Goal: Task Accomplishment & Management: Complete application form

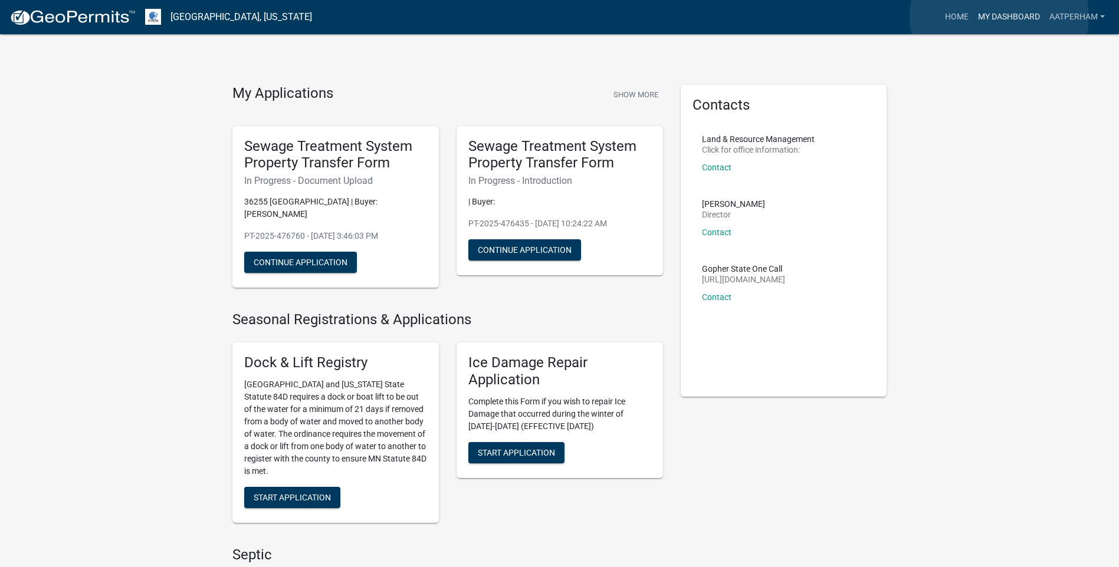
click at [999, 17] on link "My Dashboard" at bounding box center [1008, 17] width 71 height 22
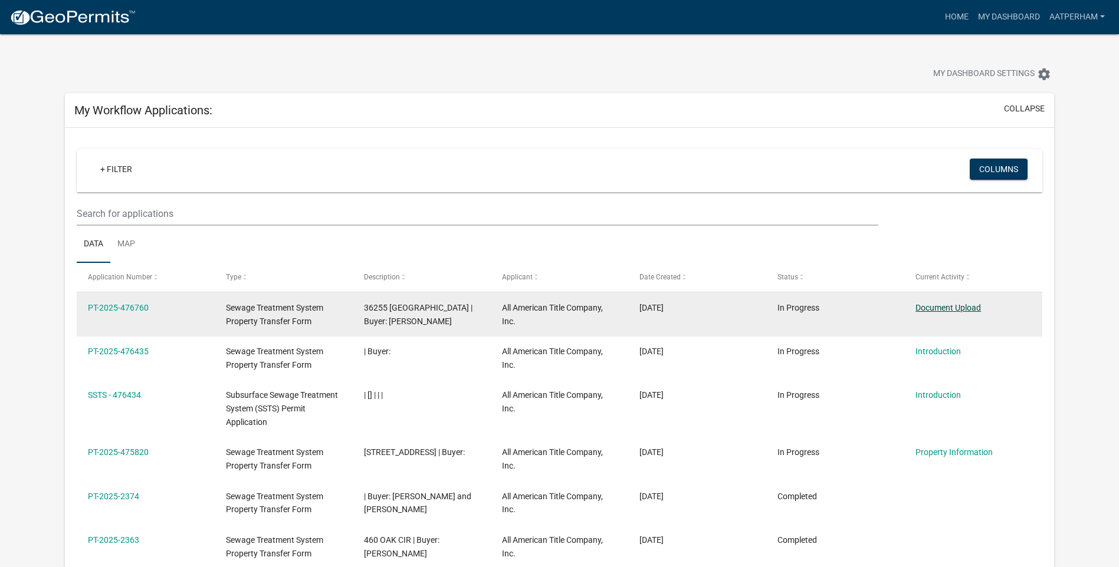
click at [946, 311] on link "Document Upload" at bounding box center [947, 307] width 65 height 9
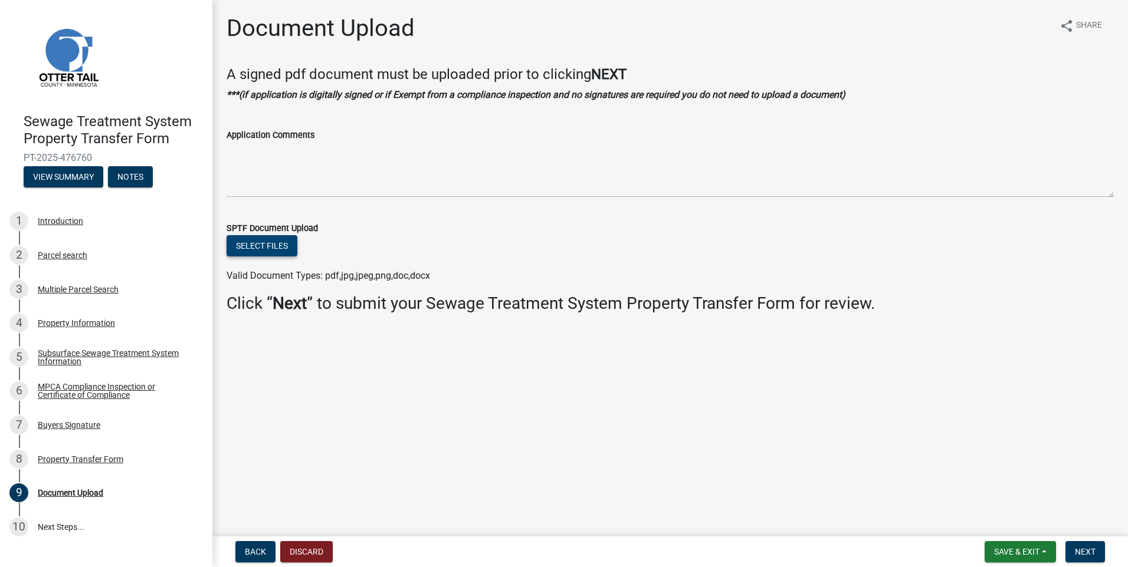
click at [287, 248] on button "Select files" at bounding box center [261, 245] width 71 height 21
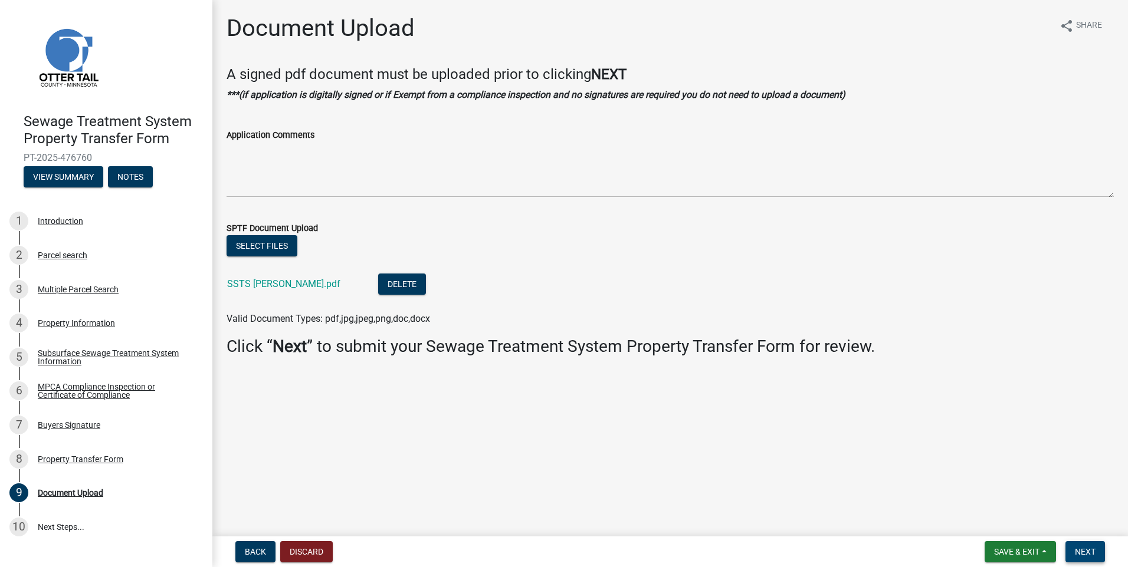
click at [1087, 552] on span "Next" at bounding box center [1084, 551] width 21 height 9
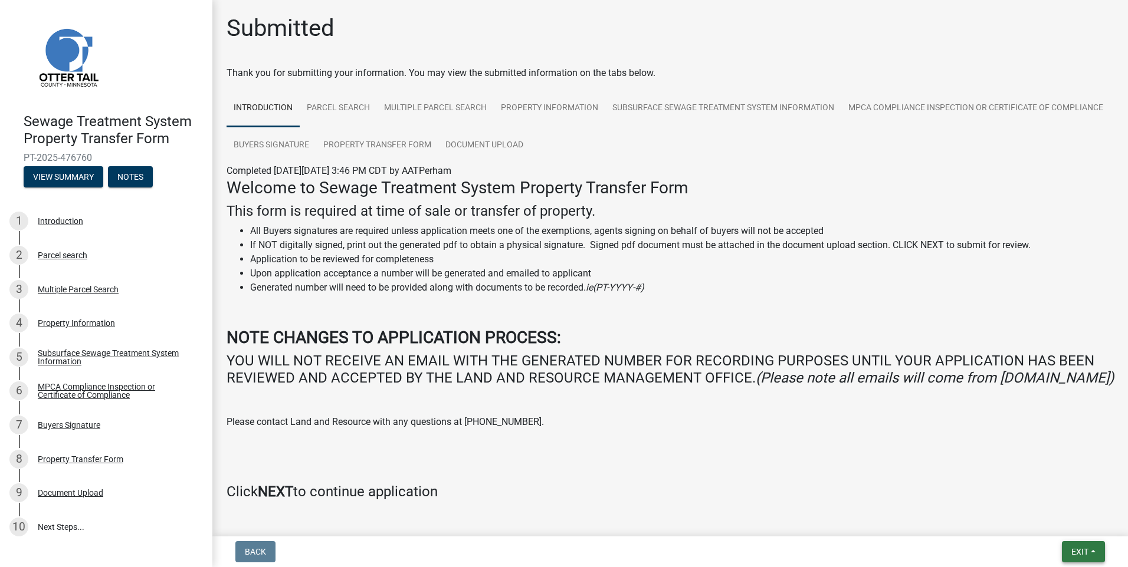
click at [1091, 544] on button "Exit" at bounding box center [1082, 551] width 43 height 21
click at [1074, 525] on button "Save & Exit" at bounding box center [1057, 521] width 94 height 28
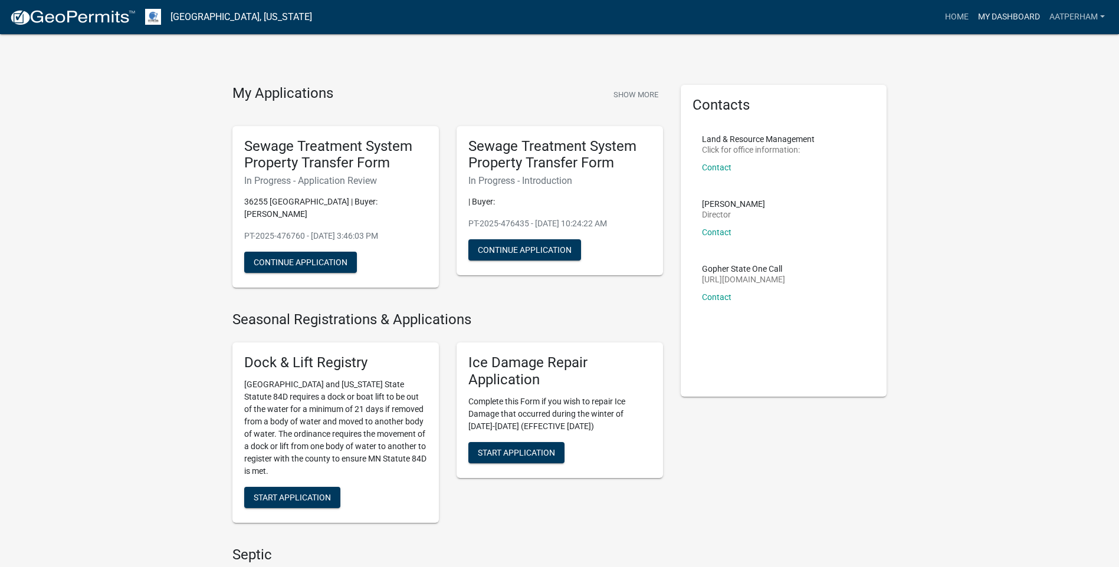
click at [1017, 20] on link "My Dashboard" at bounding box center [1008, 17] width 71 height 22
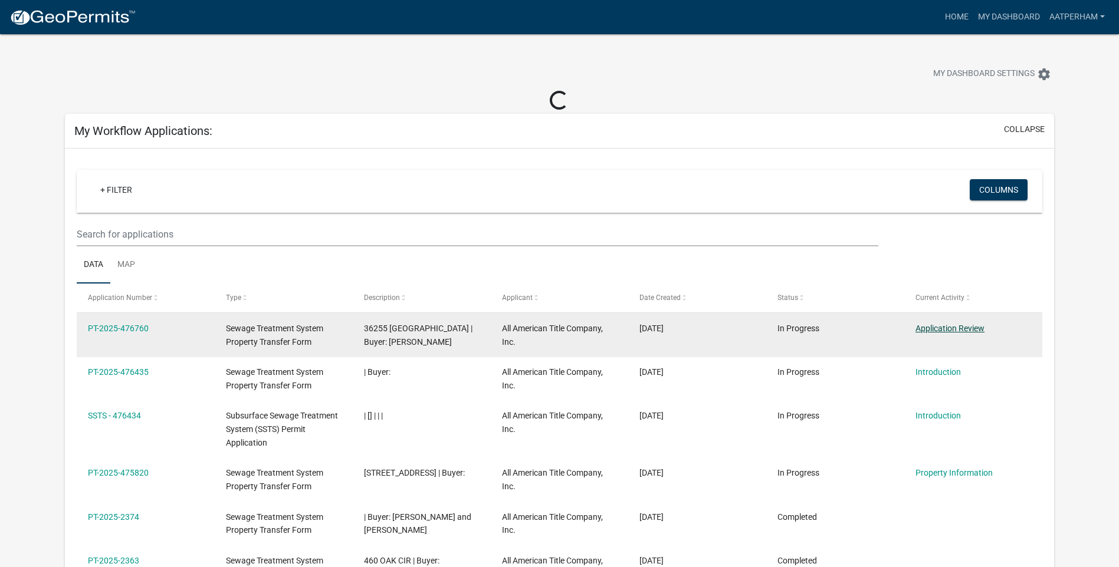
click at [968, 326] on link "Application Review" at bounding box center [949, 328] width 69 height 9
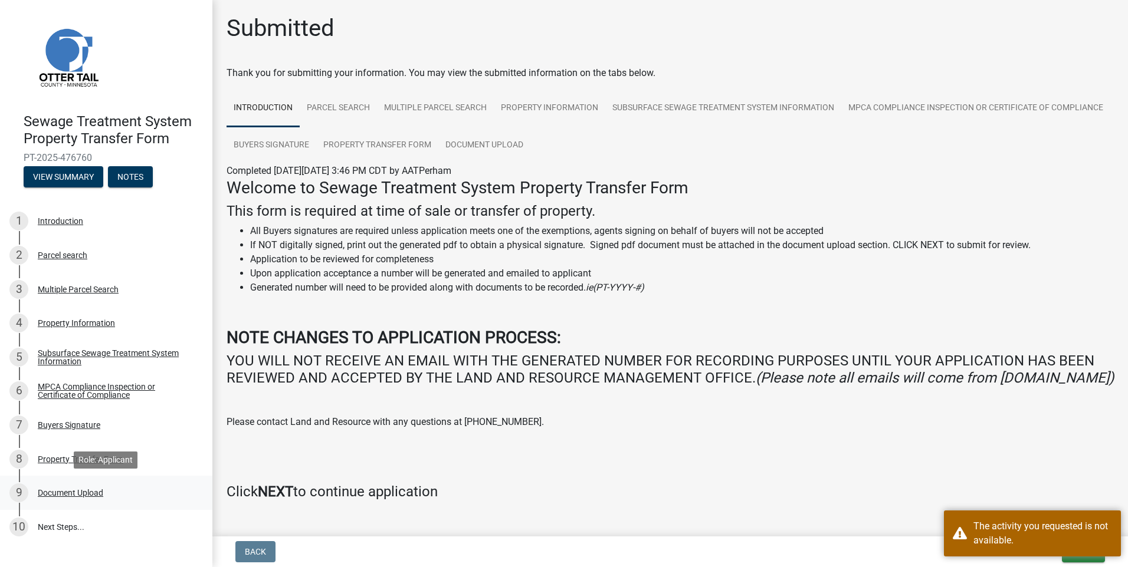
click at [63, 495] on div "Document Upload" at bounding box center [70, 493] width 65 height 8
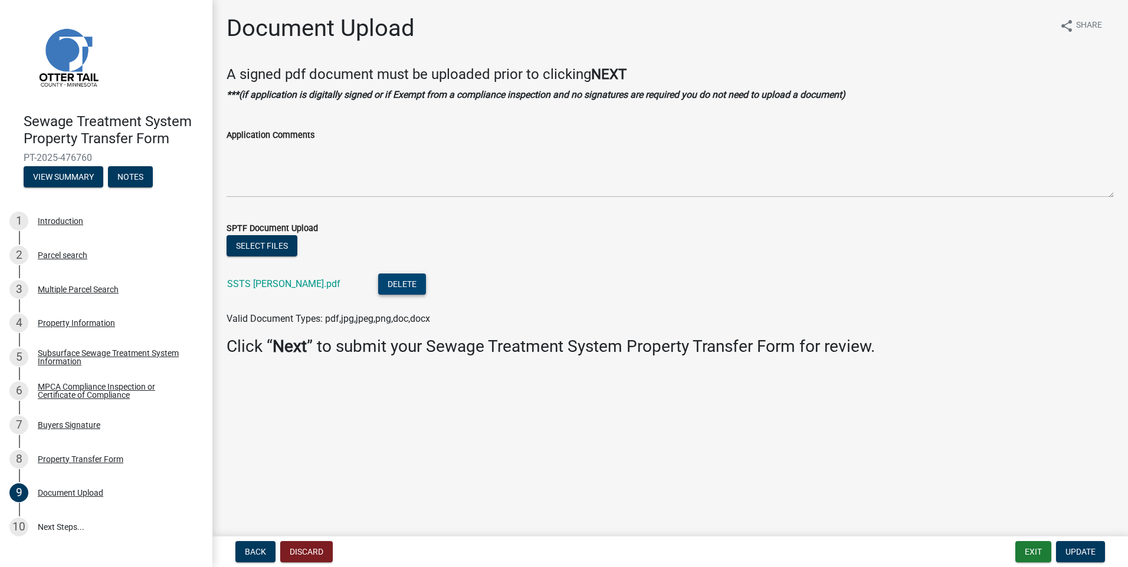
click at [382, 283] on button "Delete" at bounding box center [402, 284] width 48 height 21
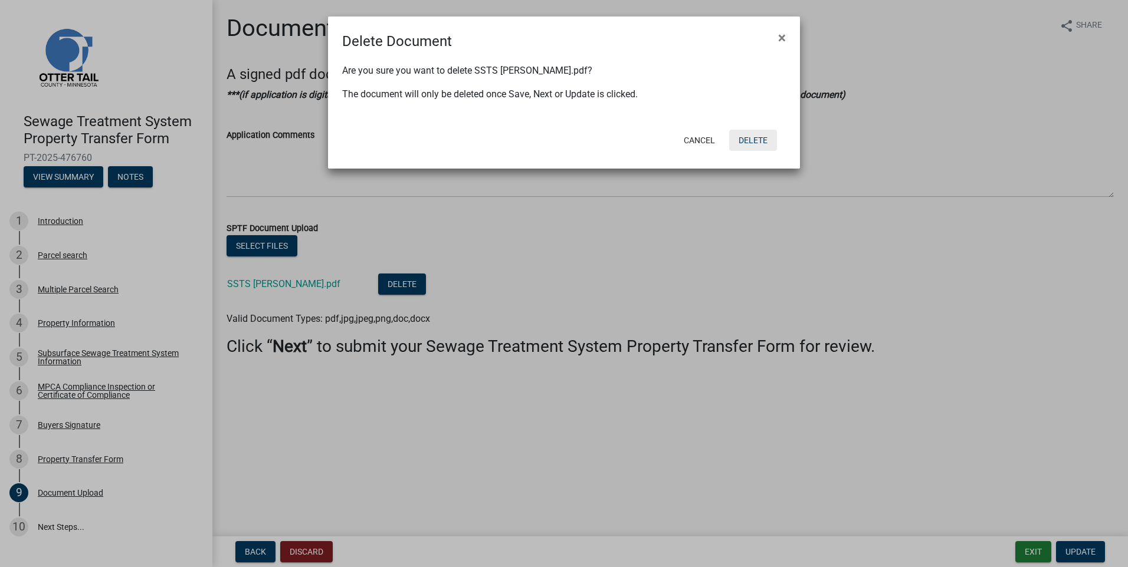
click at [754, 138] on button "Delete" at bounding box center [753, 140] width 48 height 21
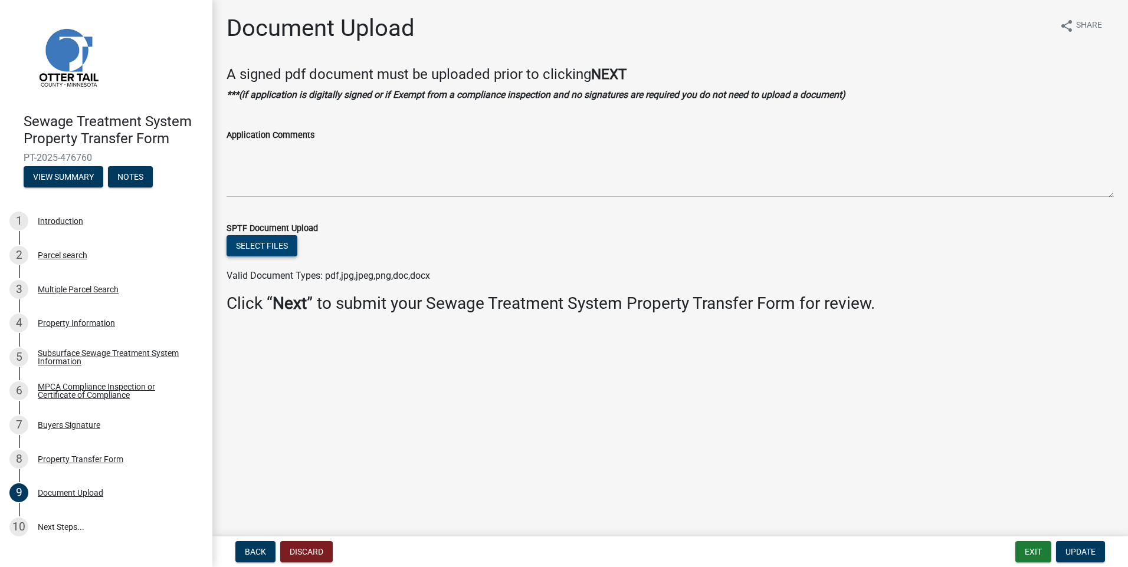
click at [273, 251] on button "Select files" at bounding box center [261, 245] width 71 height 21
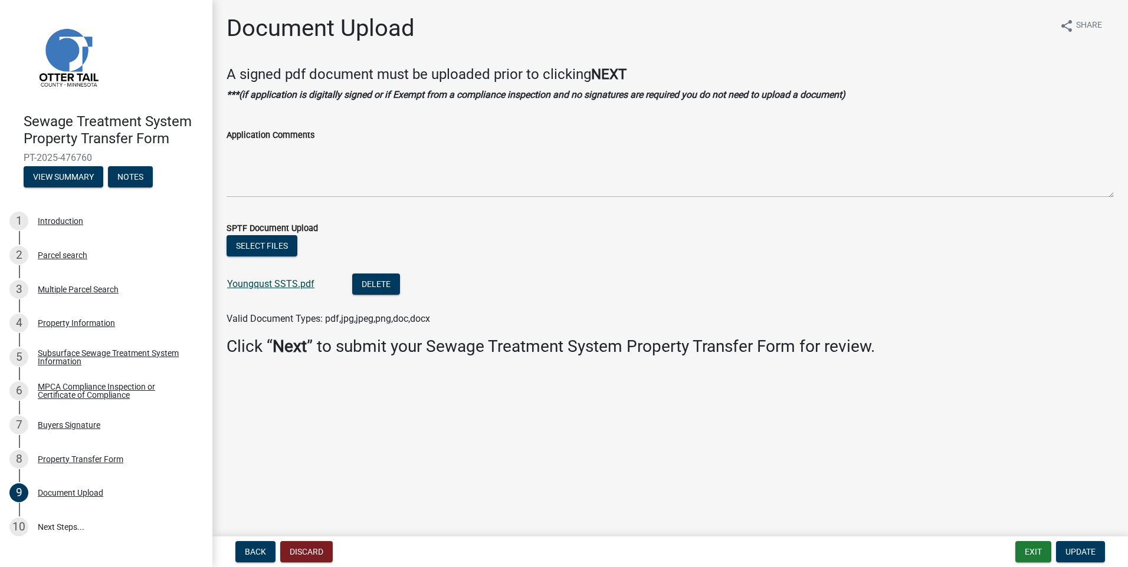
click at [288, 286] on link "Youngqust SSTS.pdf" at bounding box center [270, 283] width 87 height 11
click at [1069, 547] on span "Update" at bounding box center [1080, 551] width 30 height 9
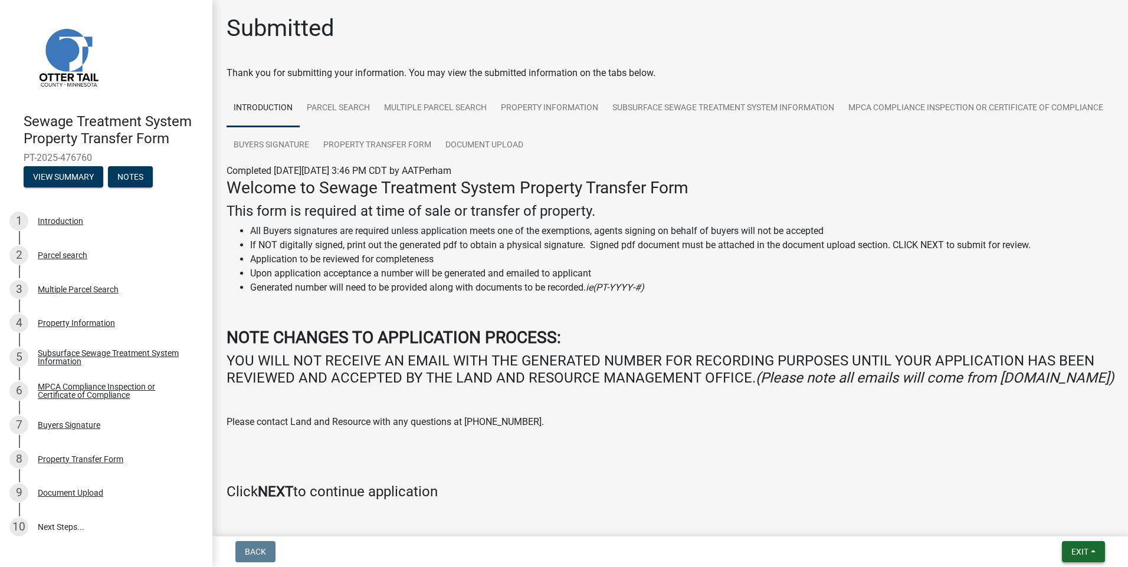
click at [1074, 543] on button "Exit" at bounding box center [1082, 551] width 43 height 21
click at [1035, 521] on button "Save & Exit" at bounding box center [1057, 521] width 94 height 28
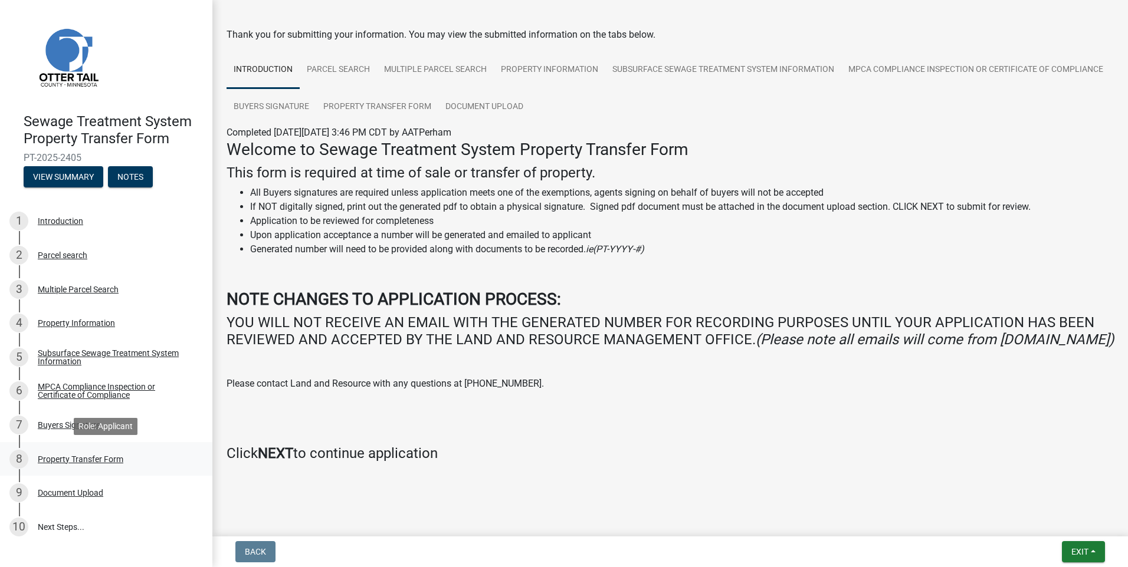
click at [104, 469] on link "8 Property Transfer Form" at bounding box center [106, 459] width 212 height 34
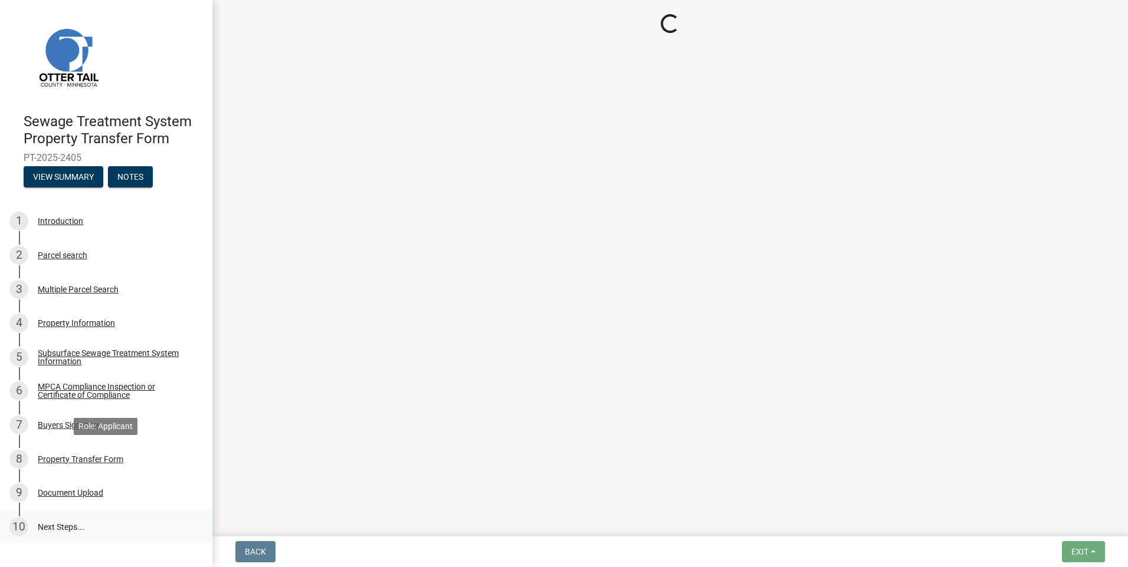
scroll to position [0, 0]
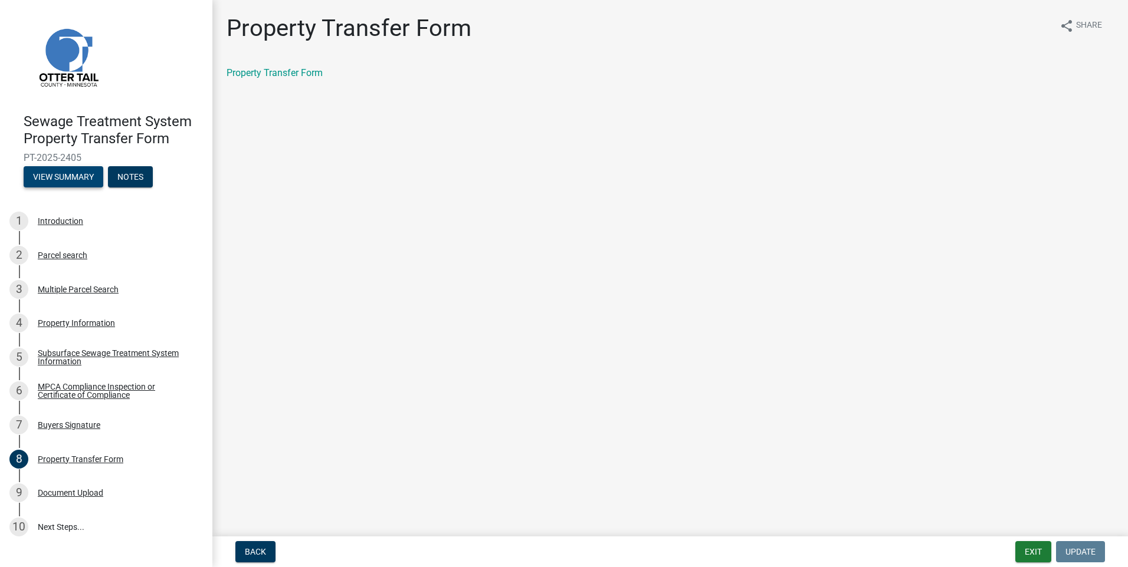
click at [71, 182] on button "View Summary" at bounding box center [64, 176] width 80 height 21
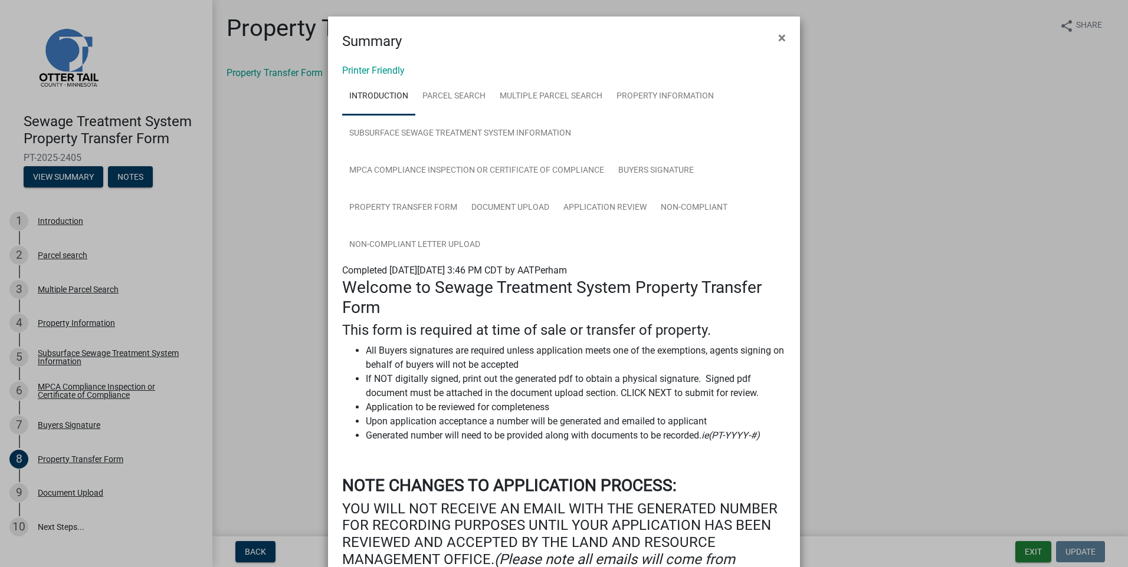
scroll to position [230, 0]
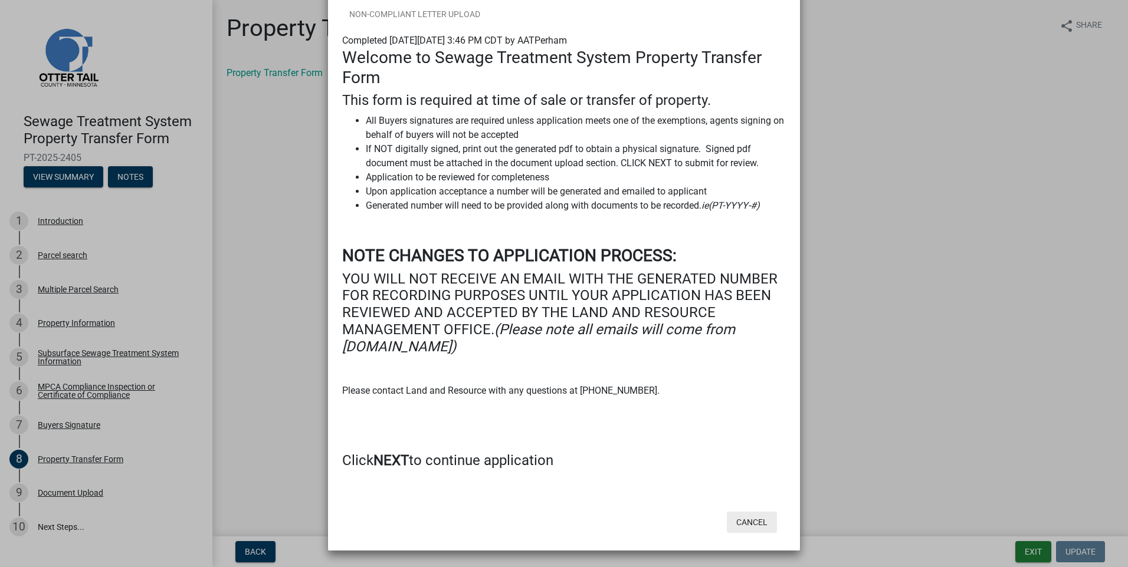
click at [751, 524] on button "Cancel" at bounding box center [752, 522] width 50 height 21
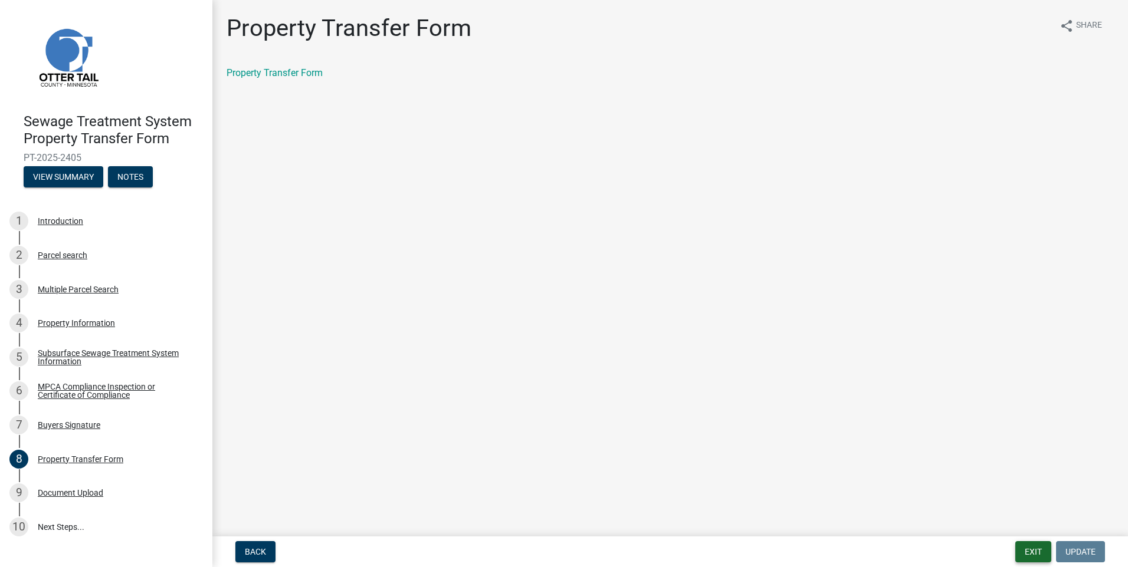
click at [1019, 551] on button "Exit" at bounding box center [1033, 551] width 36 height 21
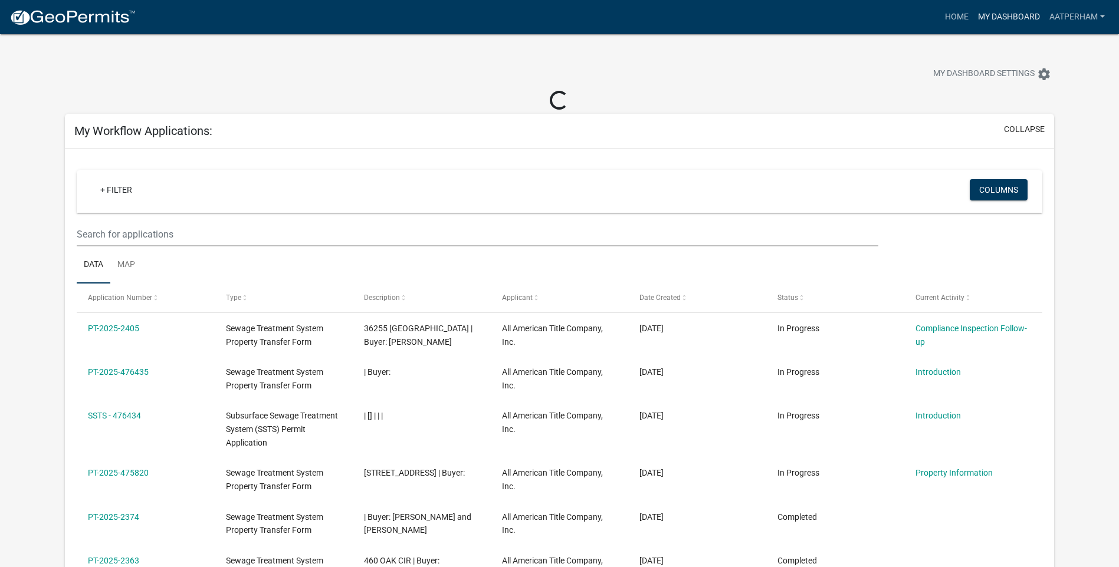
click at [1000, 8] on link "My Dashboard" at bounding box center [1008, 17] width 71 height 22
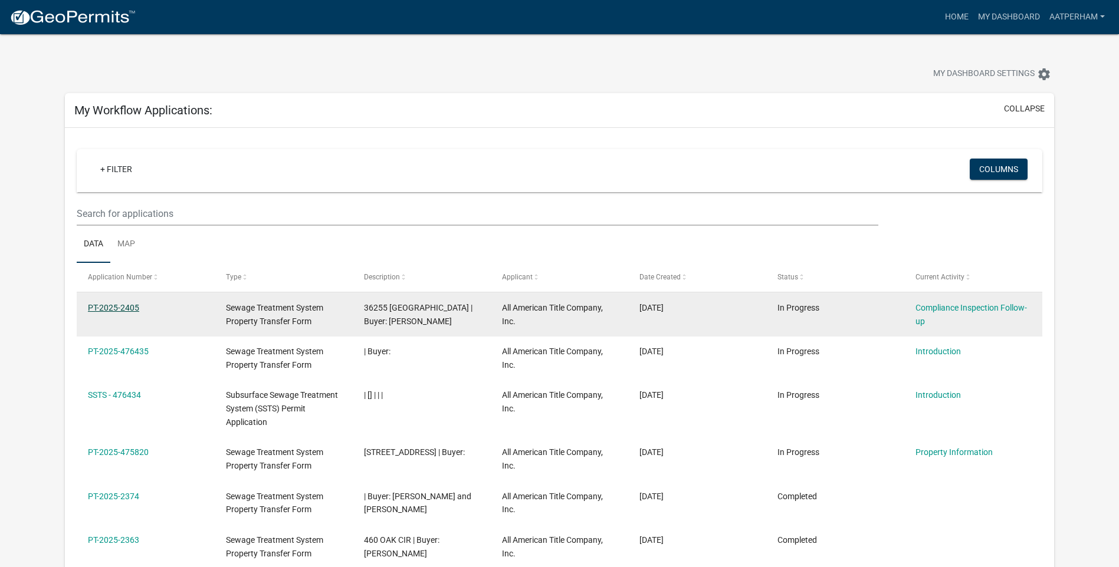
click at [131, 304] on link "PT-2025-2405" at bounding box center [113, 307] width 51 height 9
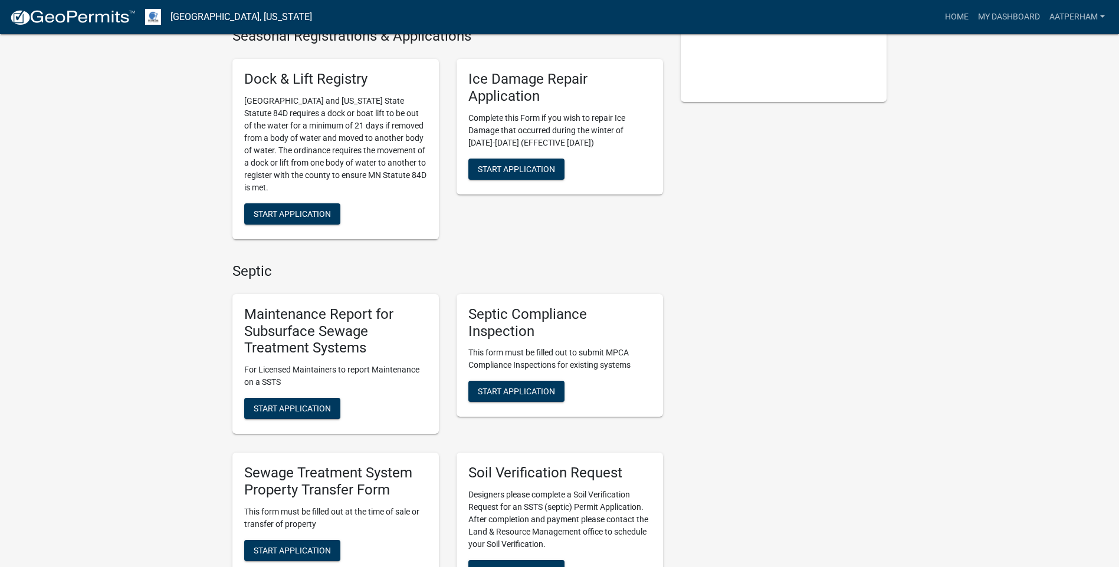
scroll to position [649, 0]
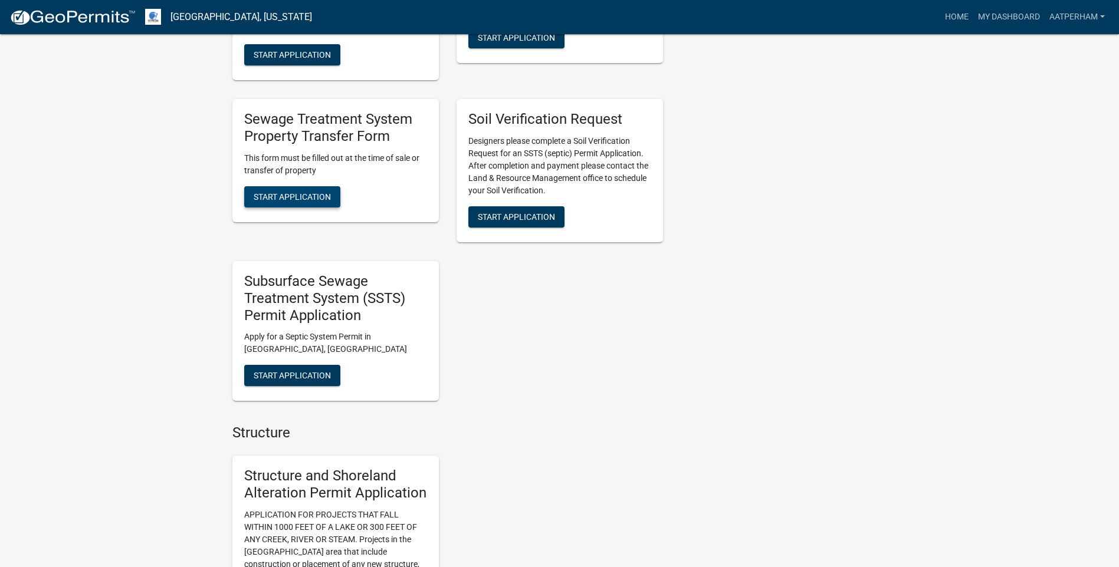
click at [311, 194] on span "Start Application" at bounding box center [292, 196] width 77 height 9
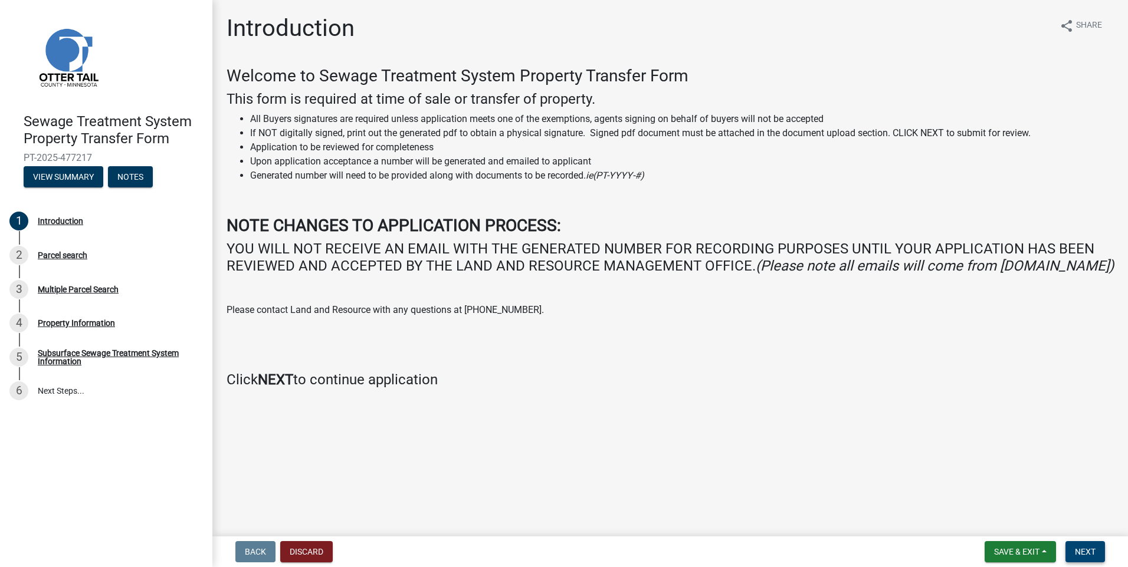
click at [1093, 545] on button "Next" at bounding box center [1085, 551] width 40 height 21
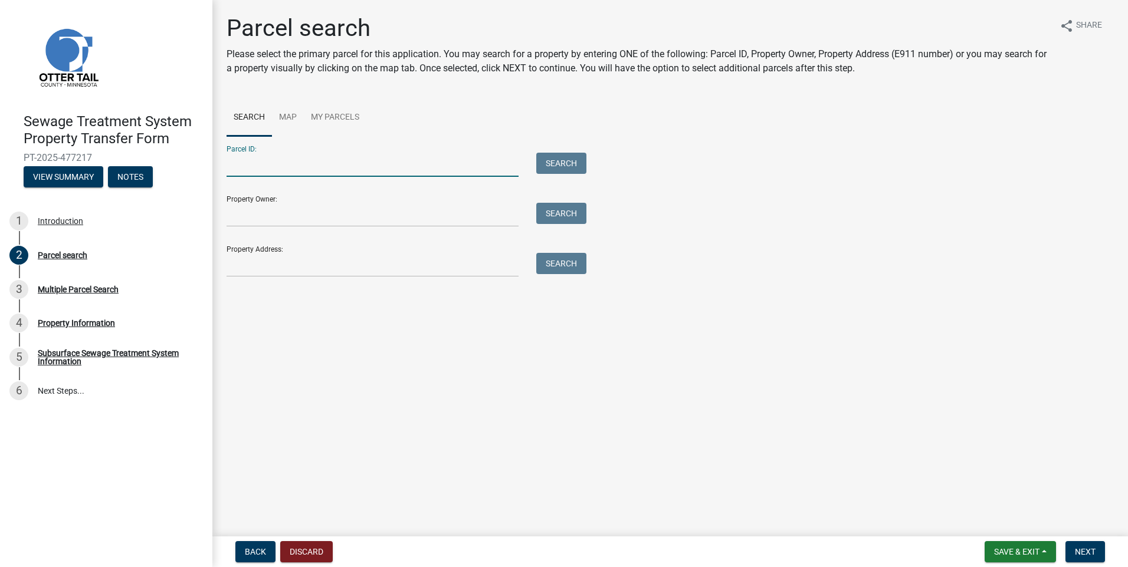
click at [321, 169] on input "Parcel ID:" at bounding box center [372, 165] width 292 height 24
click at [296, 165] on input "Parcel ID:" at bounding box center [372, 165] width 292 height 24
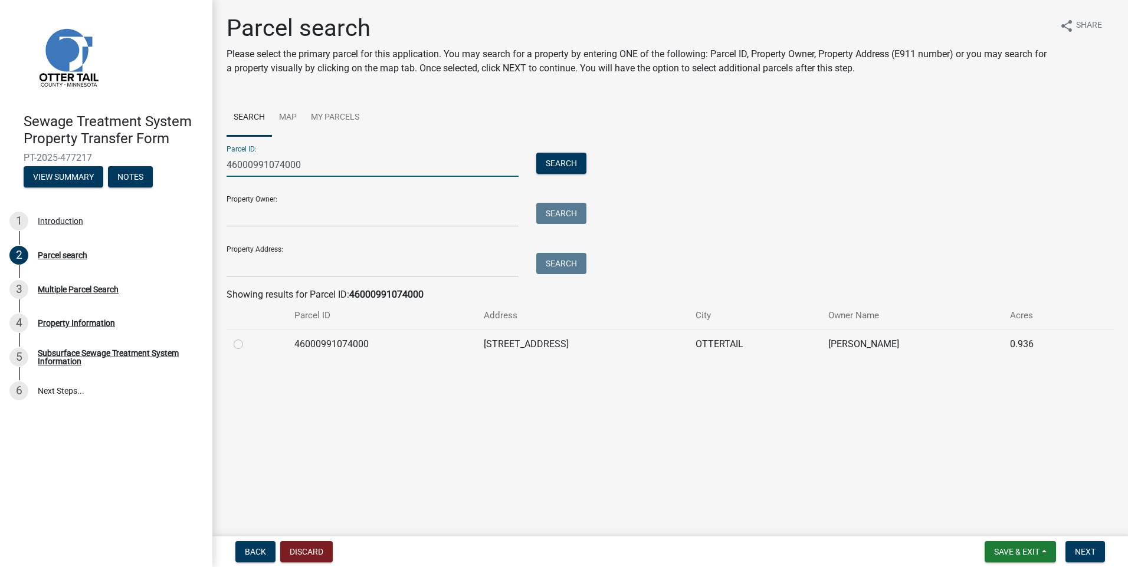
type input "46000991074000"
click at [248, 337] on label at bounding box center [248, 337] width 0 height 0
click at [248, 341] on input "radio" at bounding box center [252, 341] width 8 height 8
radio input "true"
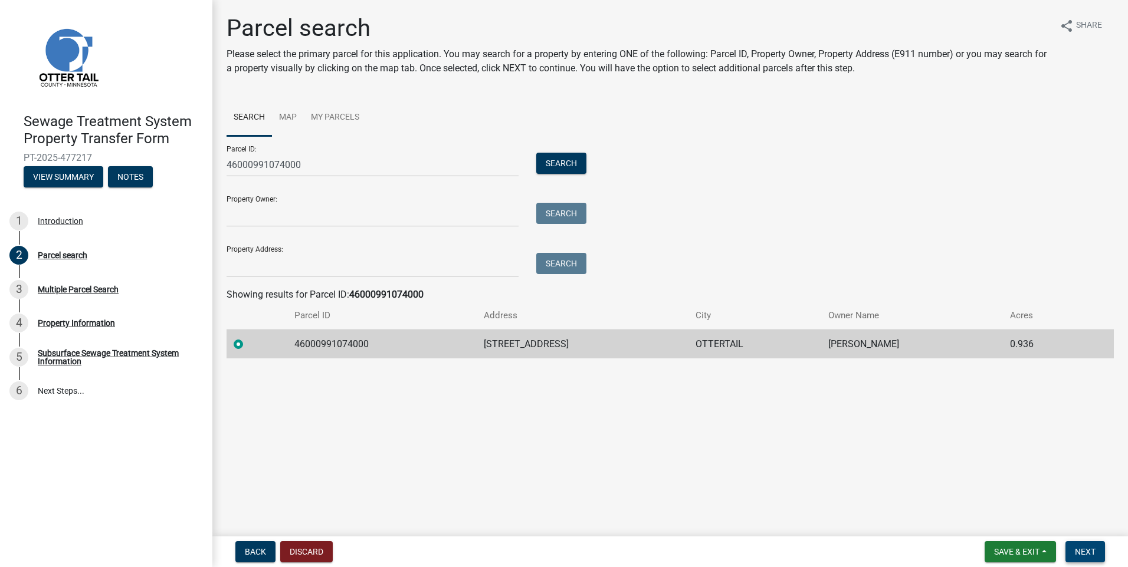
click at [1085, 553] on span "Next" at bounding box center [1084, 551] width 21 height 9
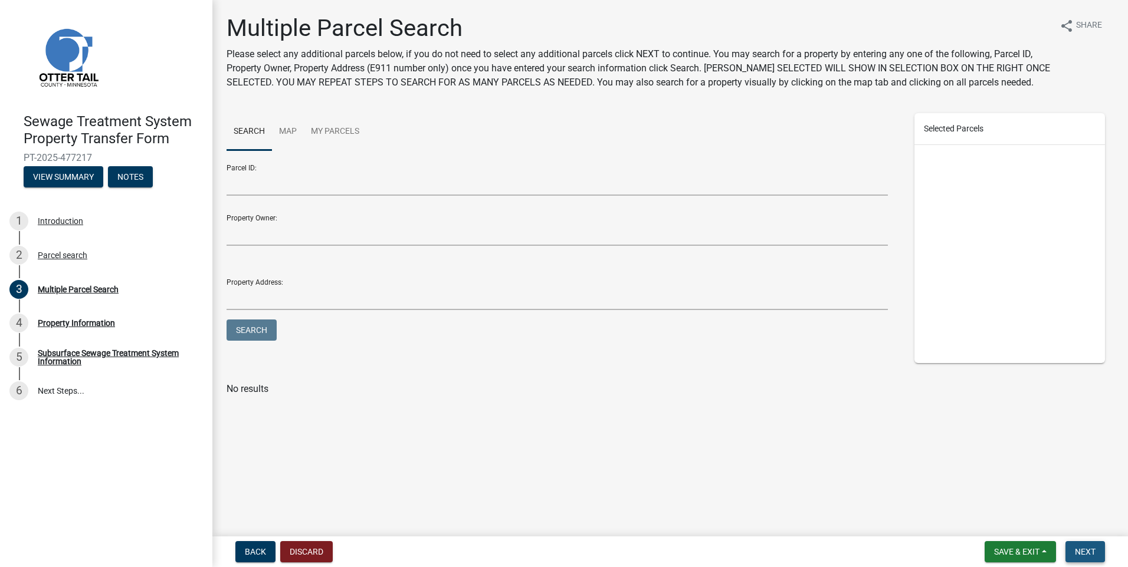
click at [1081, 549] on span "Next" at bounding box center [1084, 551] width 21 height 9
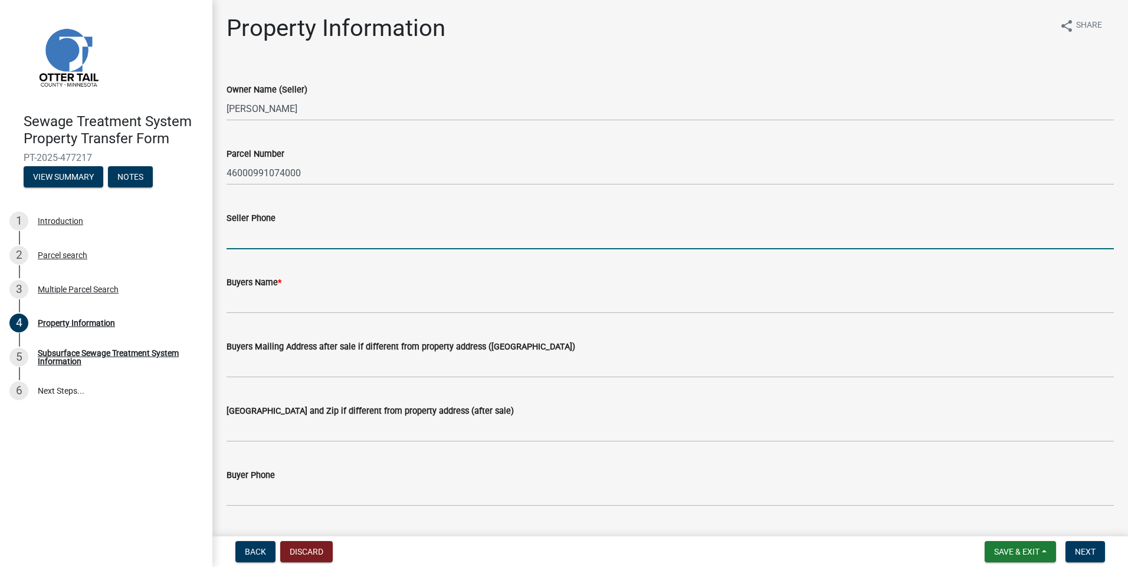
drag, startPoint x: 255, startPoint y: 237, endPoint x: 238, endPoint y: 239, distance: 16.6
click at [255, 237] on input "Seller Phone" at bounding box center [669, 237] width 887 height 24
click at [251, 243] on input "Seller Phone" at bounding box center [669, 237] width 887 height 24
